Goal: Transaction & Acquisition: Purchase product/service

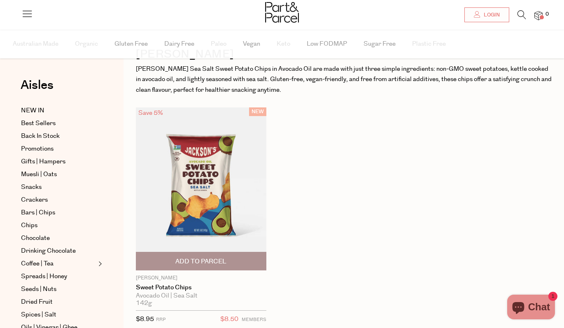
click at [211, 187] on img at bounding box center [201, 188] width 131 height 163
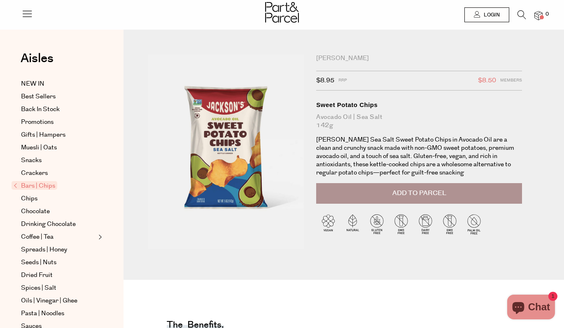
click at [397, 143] on p "[PERSON_NAME] Sea Salt Sweet Potato Chips in Avocado Oil are a clean and crunch…" at bounding box center [419, 156] width 206 height 41
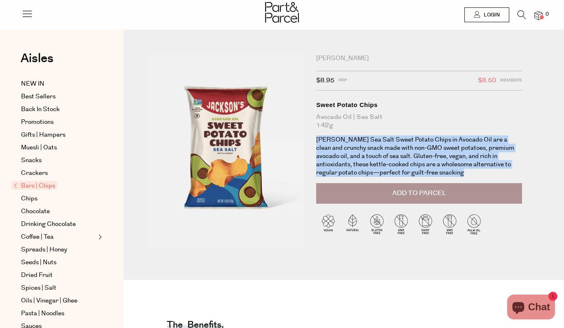
click at [416, 156] on p "[PERSON_NAME] Sea Salt Sweet Potato Chips in Avocado Oil are a clean and crunch…" at bounding box center [419, 156] width 206 height 41
